Goal: Browse casually

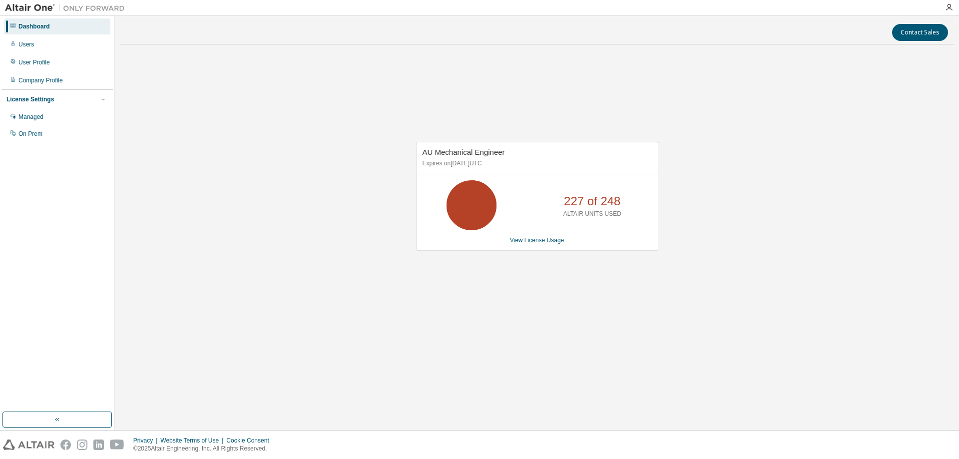
click at [396, 299] on div "AU Mechanical Engineer Expires on [DATE] UTC 227 of 248 ALTAIR UNITS USED View …" at bounding box center [537, 201] width 834 height 298
